Goal: Navigation & Orientation: Understand site structure

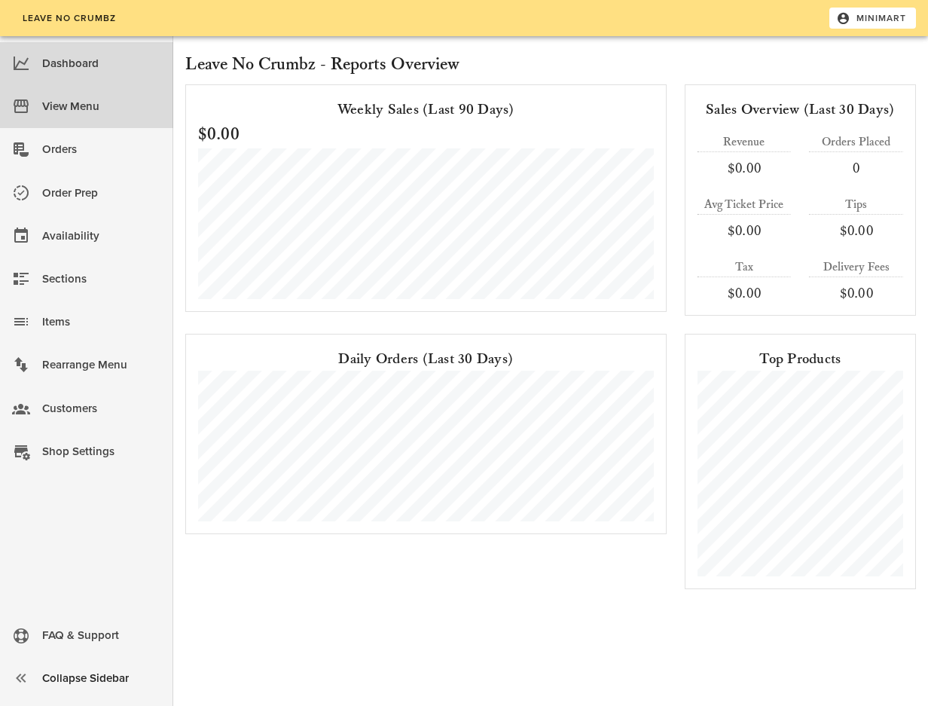
click at [63, 103] on div "View Menu" at bounding box center [101, 106] width 119 height 25
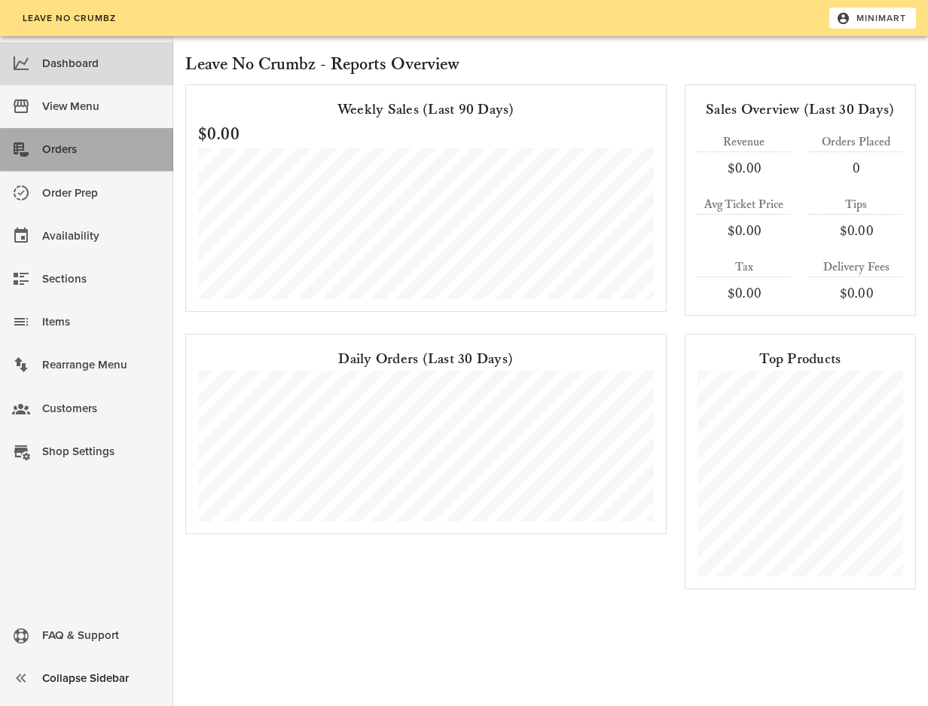
click at [109, 139] on div "Orders" at bounding box center [101, 149] width 119 height 25
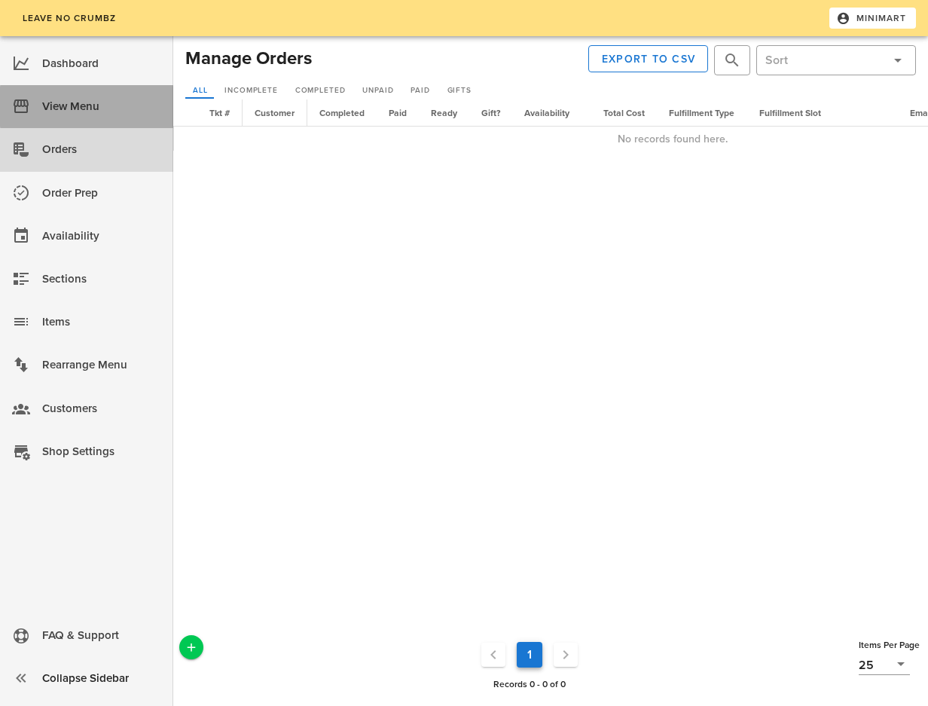
click at [78, 85] on link "View Menu" at bounding box center [86, 106] width 173 height 43
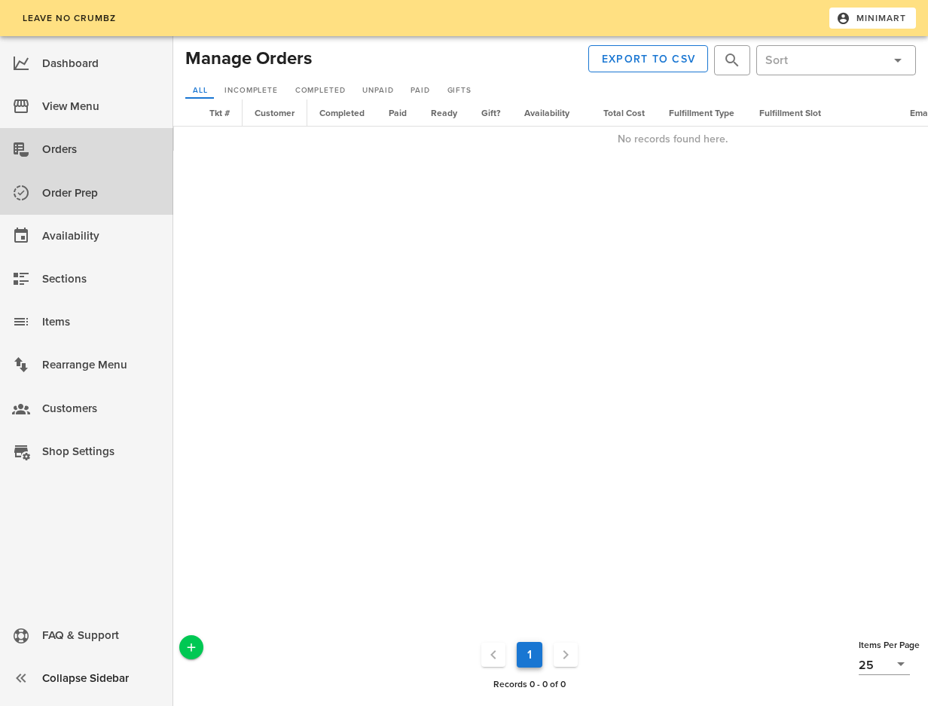
click at [118, 189] on div "Order Prep" at bounding box center [101, 193] width 119 height 25
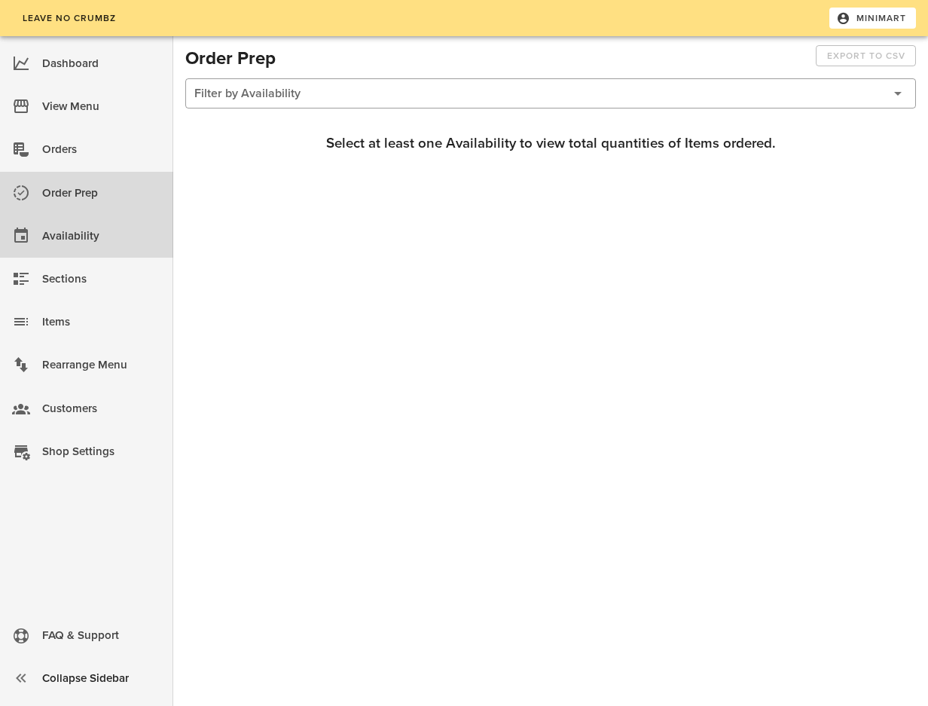
click at [121, 245] on div "Availability" at bounding box center [101, 236] width 119 height 25
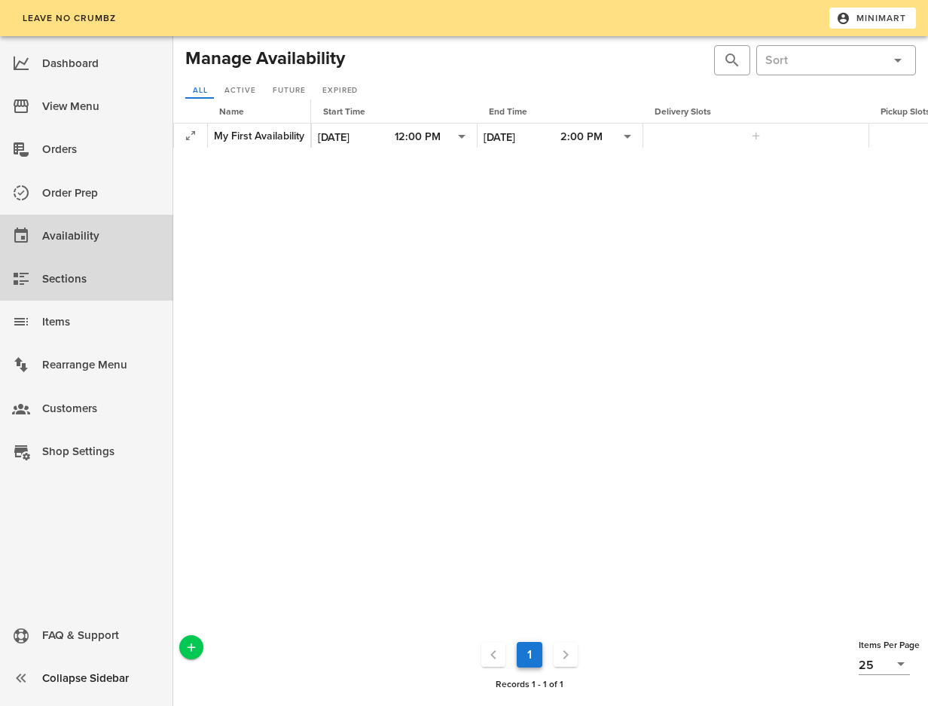
click at [126, 275] on div "Sections" at bounding box center [101, 279] width 119 height 25
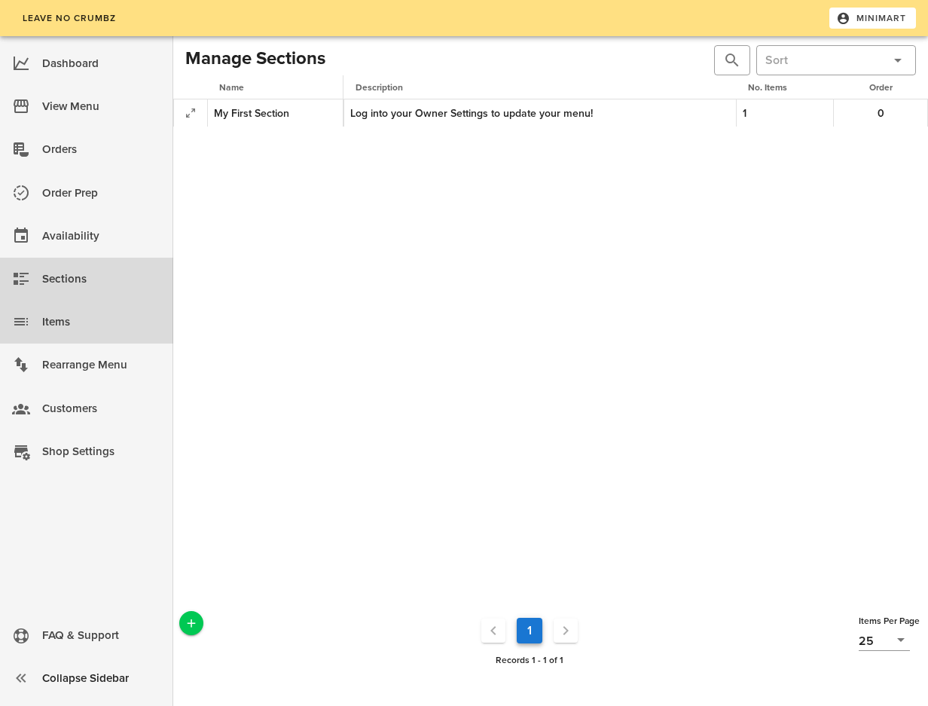
click at [123, 320] on div "Items" at bounding box center [101, 322] width 119 height 25
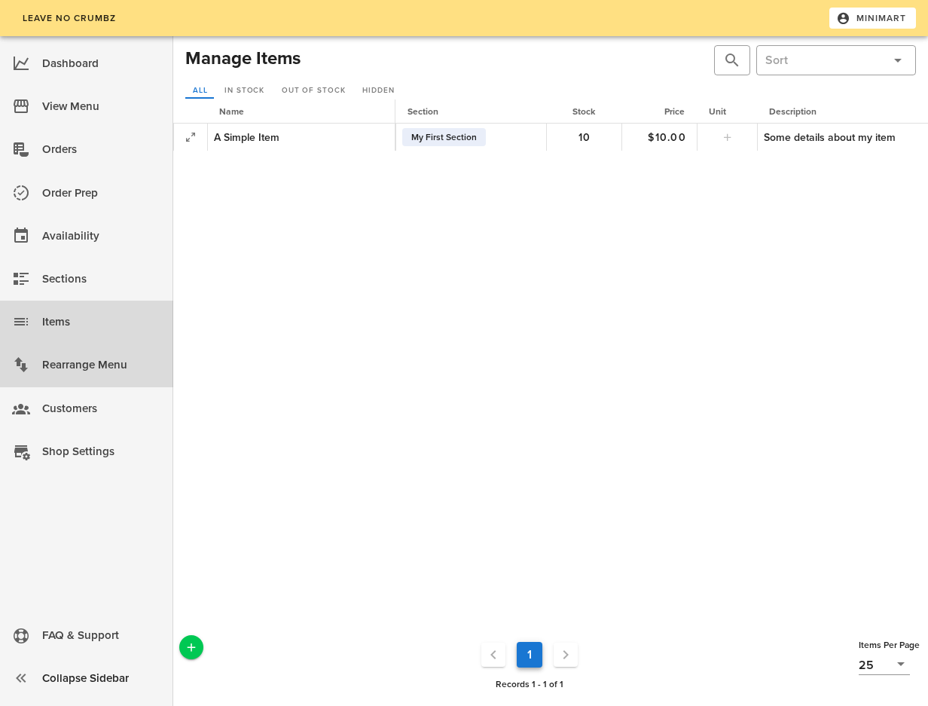
click at [128, 376] on div "Rearrange Menu" at bounding box center [101, 365] width 119 height 25
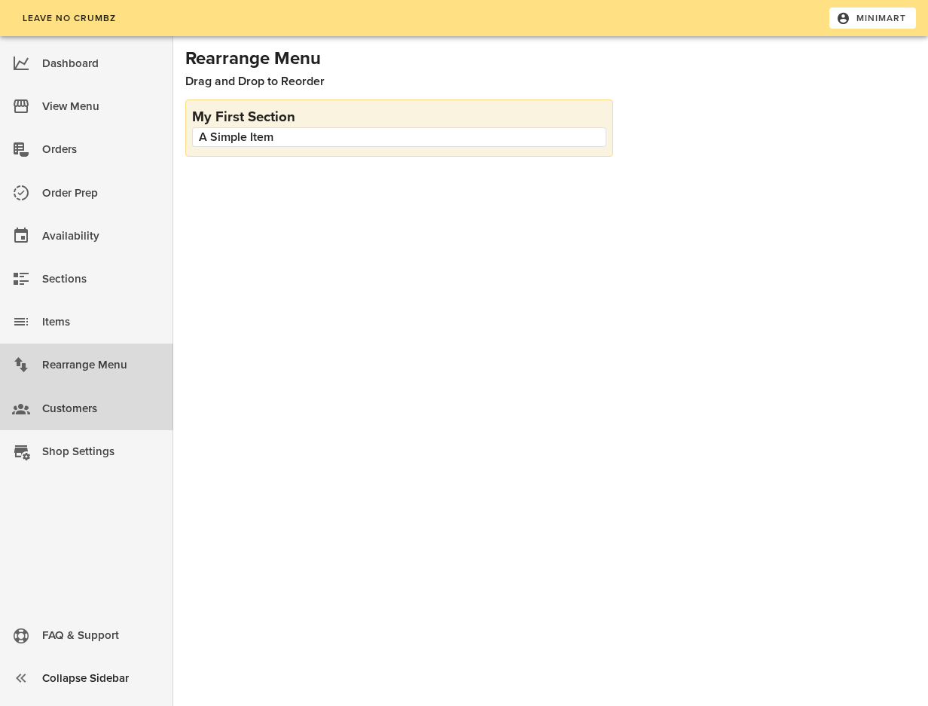
click at [130, 404] on div "Customers" at bounding box center [101, 408] width 119 height 25
